Goal: Check status: Check status

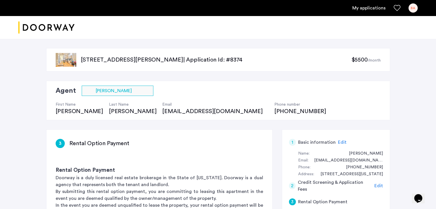
click at [378, 9] on link "My applications" at bounding box center [368, 8] width 33 height 7
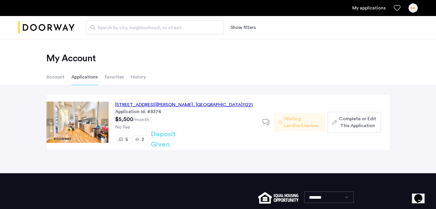
click at [298, 127] on span "Waiting Landlord review" at bounding box center [302, 123] width 37 height 14
